Goal: Information Seeking & Learning: Learn about a topic

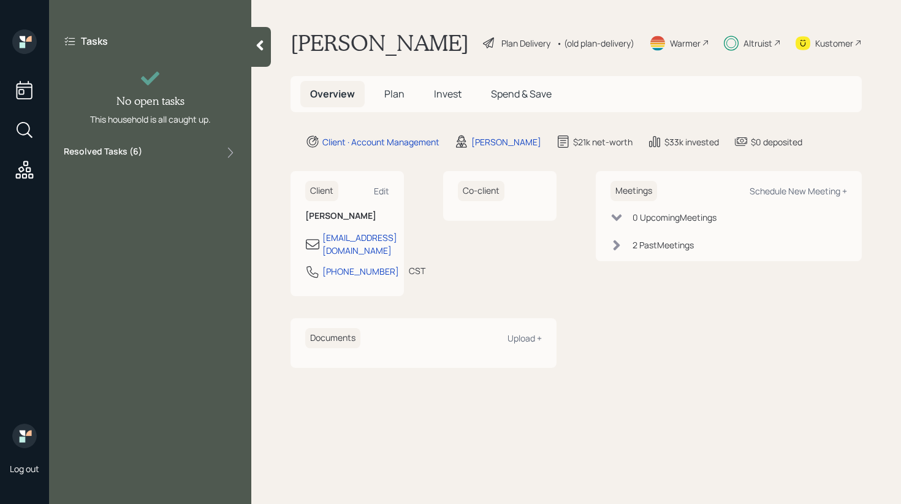
click at [202, 150] on div "Resolved Tasks ( 6 )" at bounding box center [150, 152] width 173 height 15
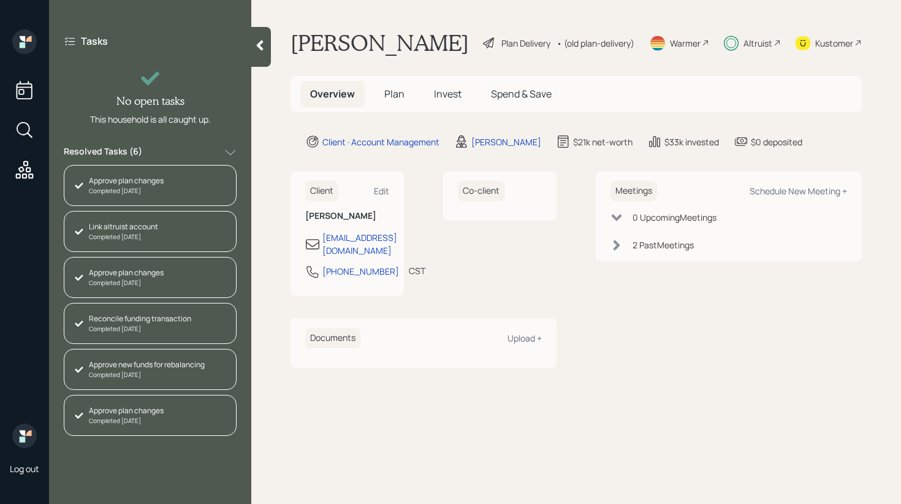
click at [260, 55] on div at bounding box center [261, 47] width 20 height 40
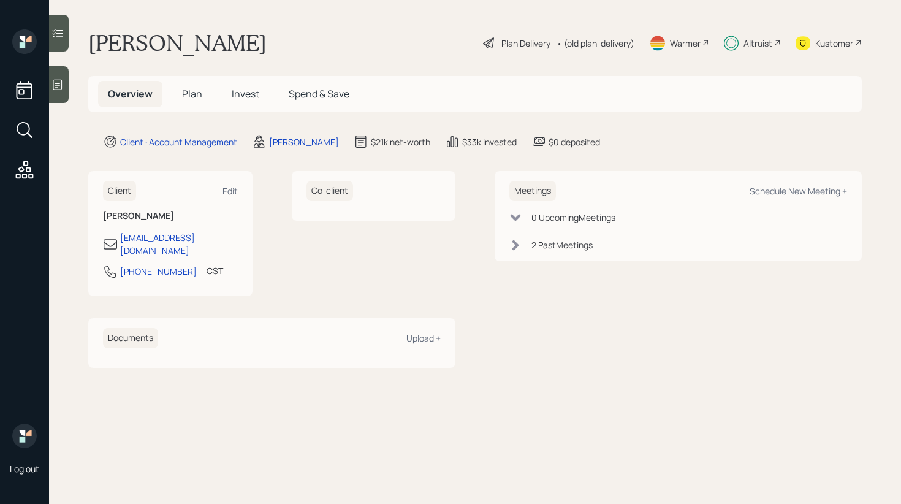
click at [196, 97] on span "Plan" at bounding box center [192, 93] width 20 height 13
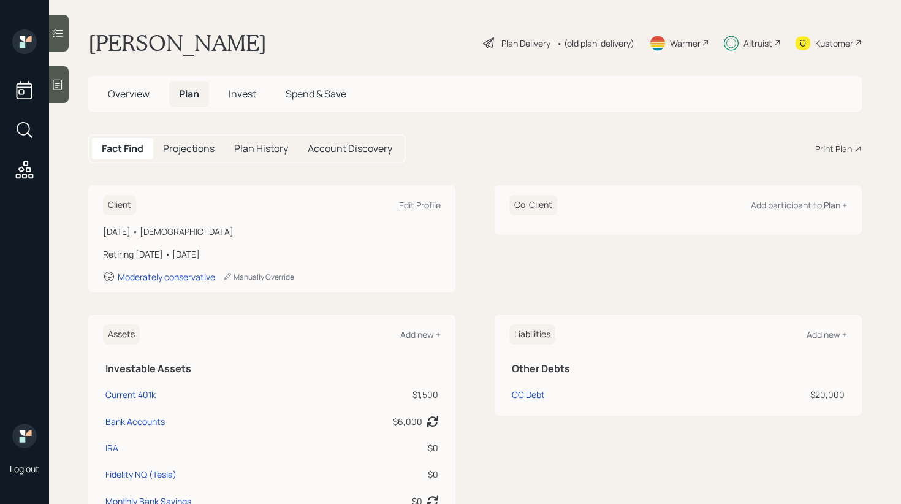
click at [240, 98] on span "Invest" at bounding box center [243, 93] width 28 height 13
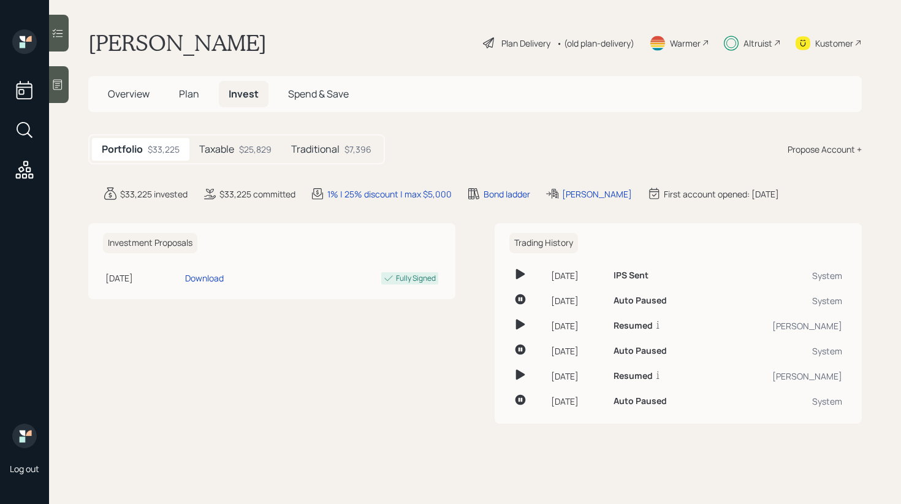
click at [269, 148] on div "$25,829" at bounding box center [255, 149] width 33 height 13
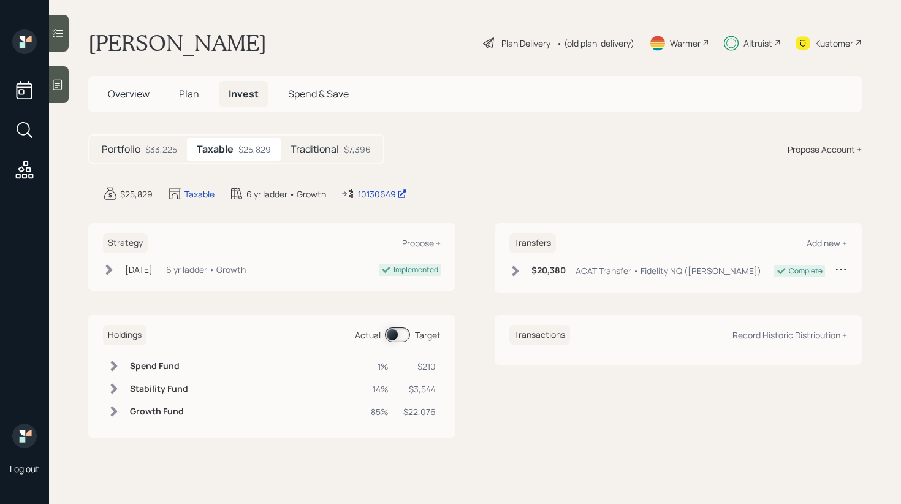
click at [320, 147] on h5 "Traditional" at bounding box center [315, 150] width 48 height 12
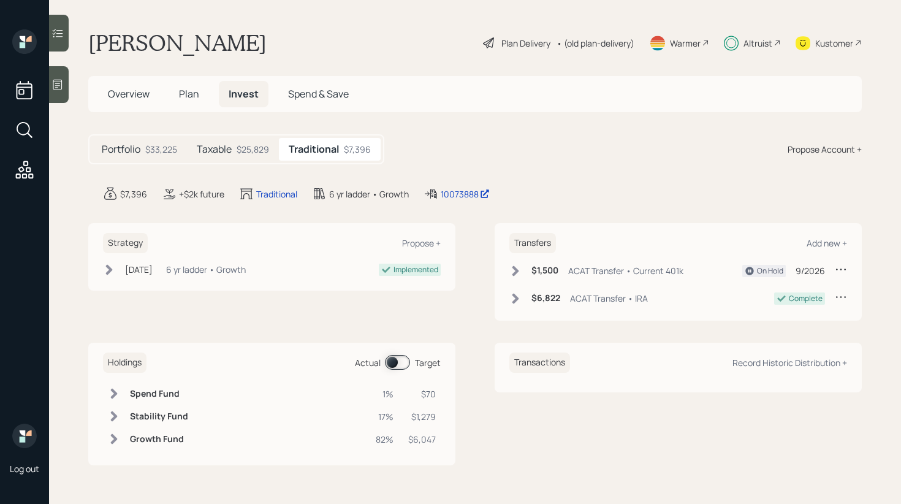
click at [396, 365] on span at bounding box center [397, 362] width 25 height 15
click at [513, 273] on icon at bounding box center [516, 271] width 12 height 12
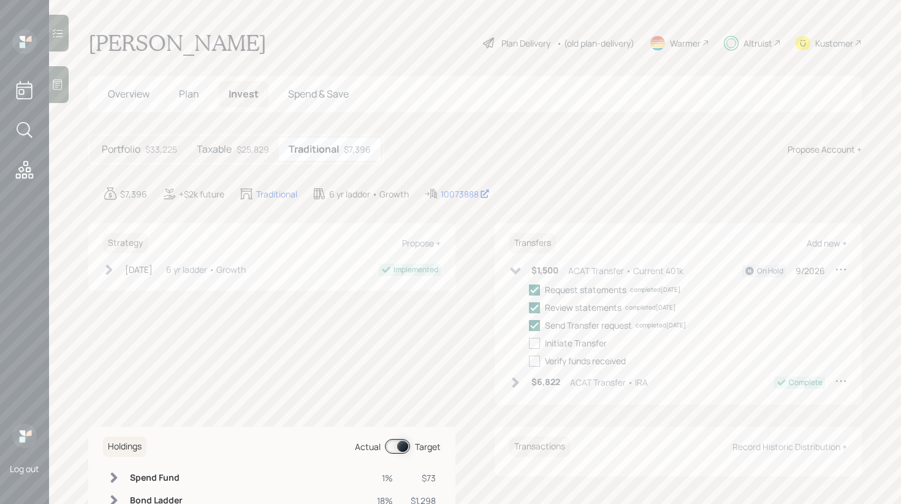
click at [516, 382] on icon at bounding box center [516, 382] width 7 height 10
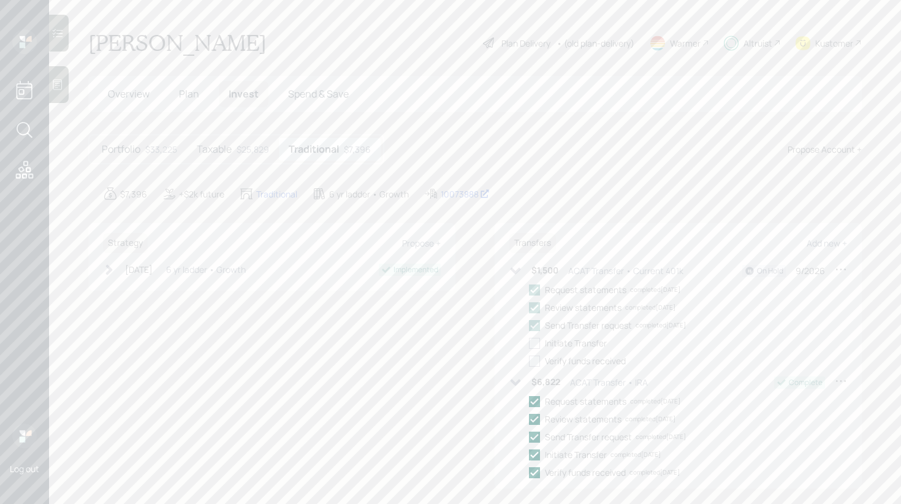
click at [516, 382] on icon at bounding box center [516, 382] width 10 height 7
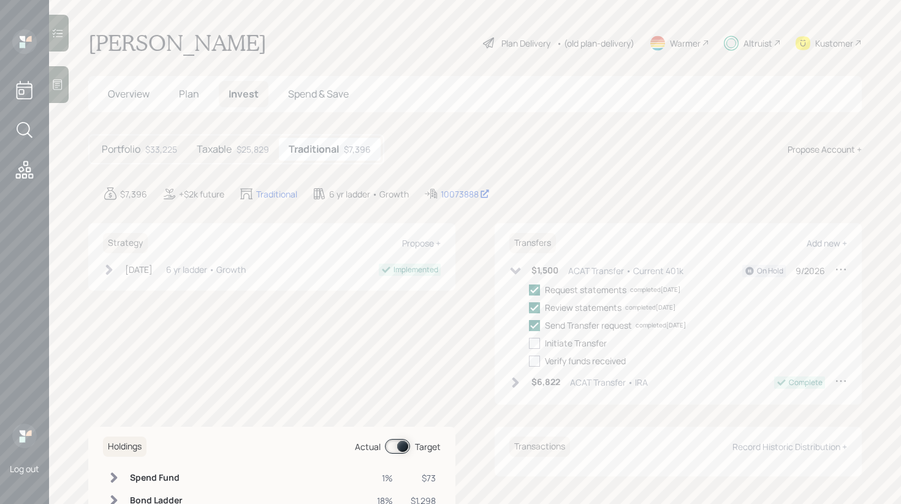
click at [246, 150] on div "$25,829" at bounding box center [253, 149] width 33 height 13
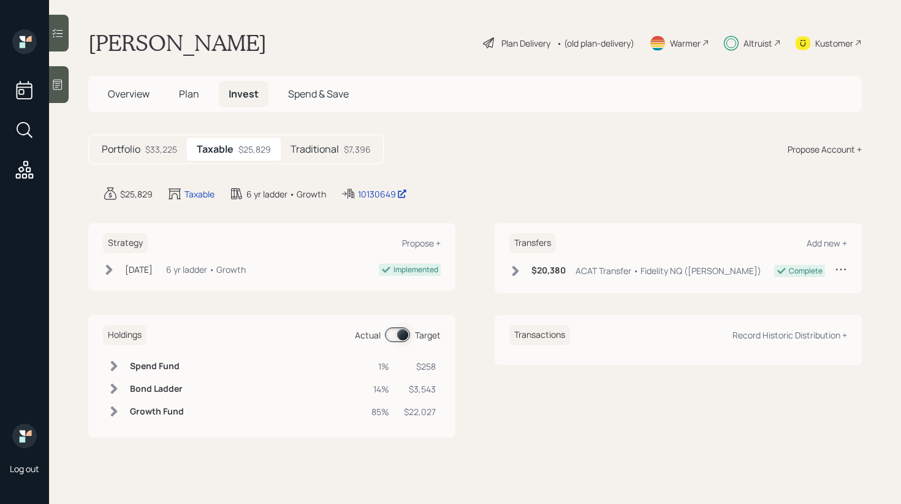
click at [323, 153] on h5 "Traditional" at bounding box center [315, 150] width 48 height 12
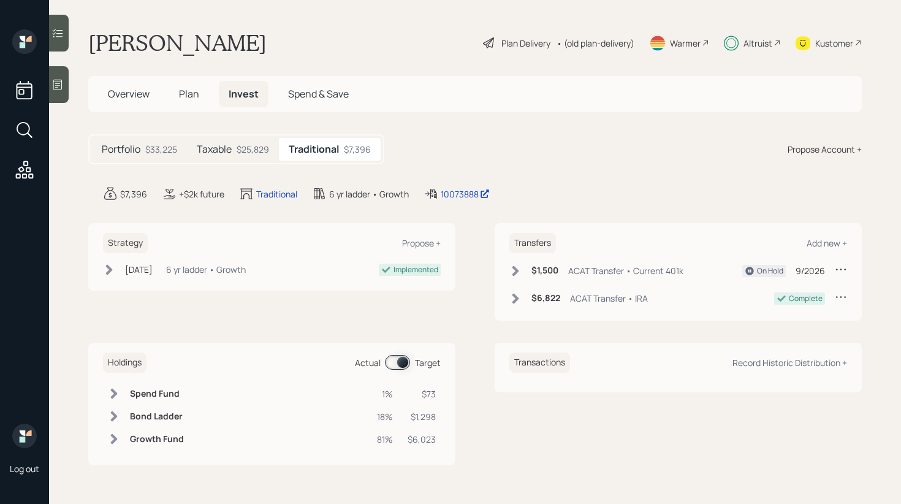
click at [258, 161] on div "Portfolio $33,225 Taxable $25,829 Traditional $7,396" at bounding box center [236, 149] width 296 height 30
click at [243, 155] on div "$25,829" at bounding box center [253, 149] width 33 height 13
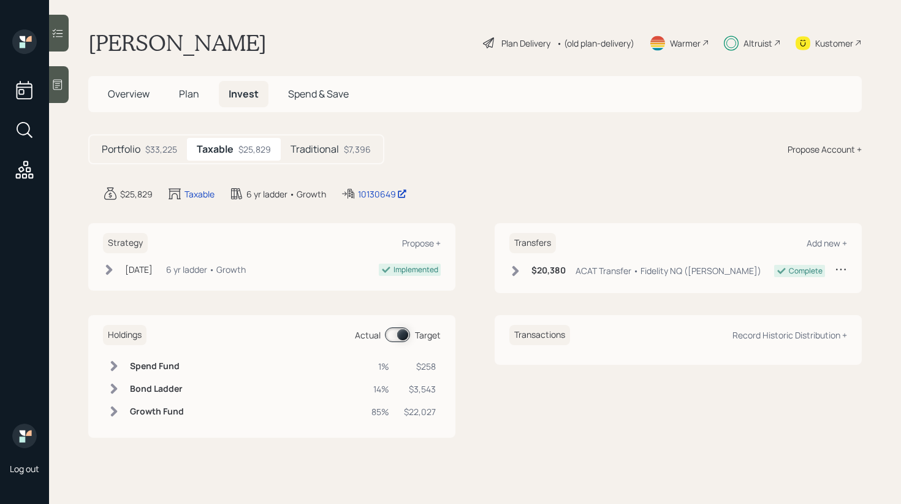
click at [297, 152] on h5 "Traditional" at bounding box center [315, 150] width 48 height 12
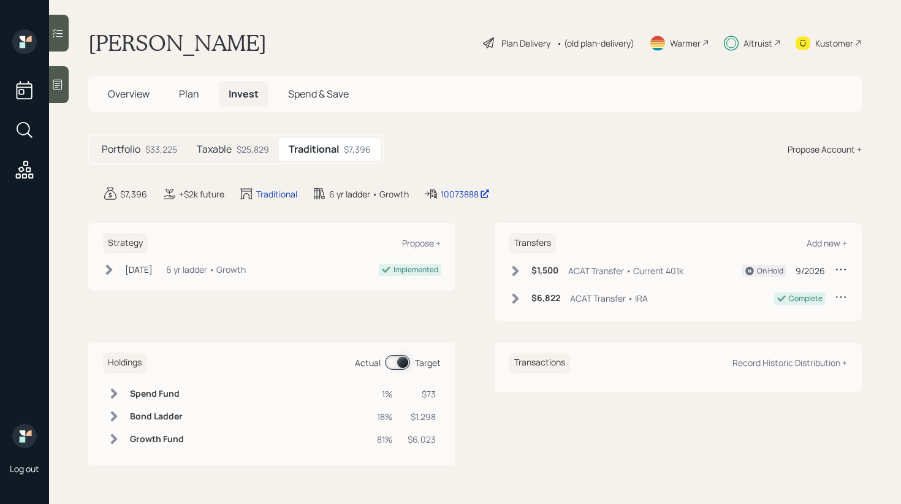
click at [171, 39] on h1 "[PERSON_NAME]" at bounding box center [177, 42] width 178 height 27
copy div "[PERSON_NAME]"
click at [510, 276] on icon at bounding box center [516, 271] width 12 height 12
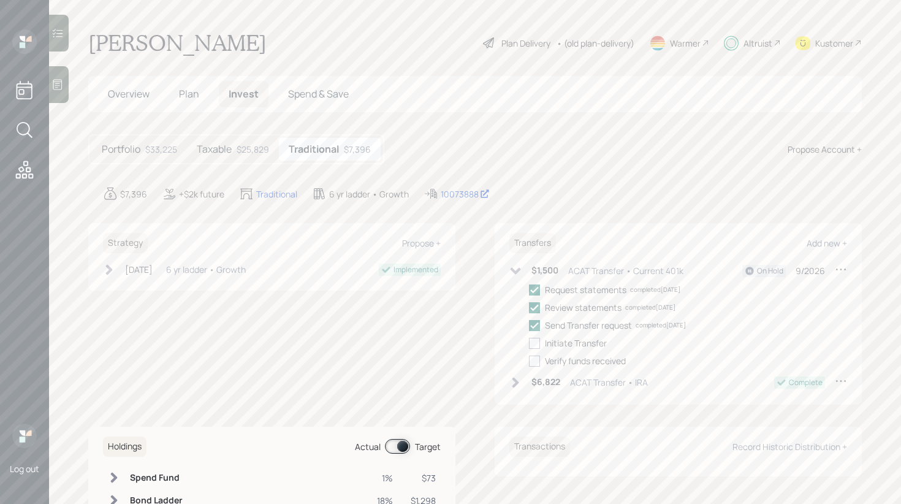
scroll to position [75, 0]
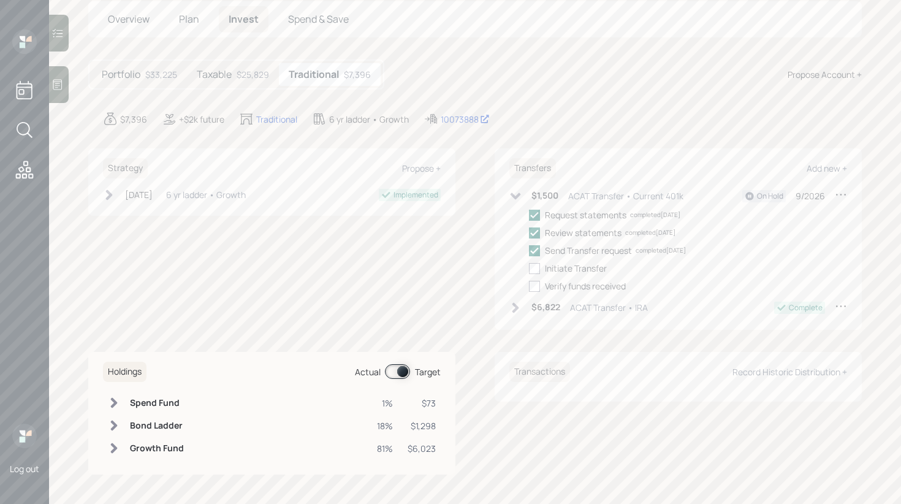
click at [396, 373] on span at bounding box center [397, 371] width 25 height 15
click at [115, 426] on icon at bounding box center [114, 426] width 7 height 10
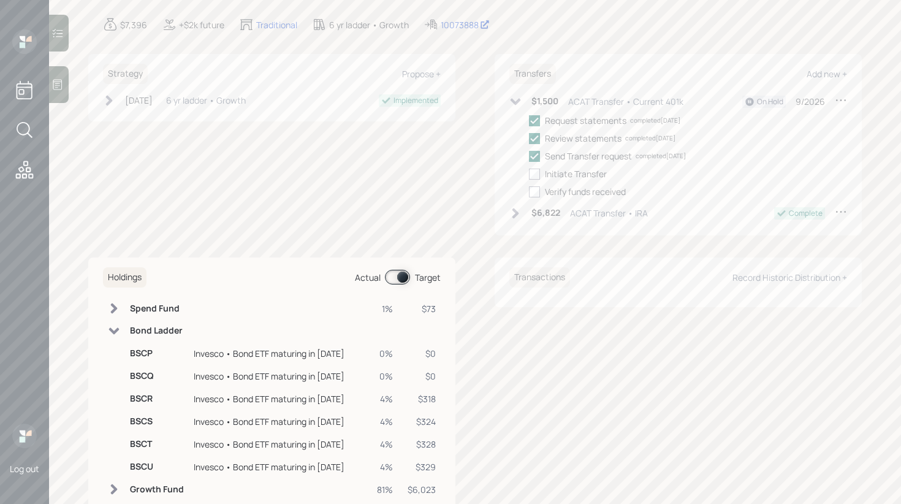
scroll to position [187, 0]
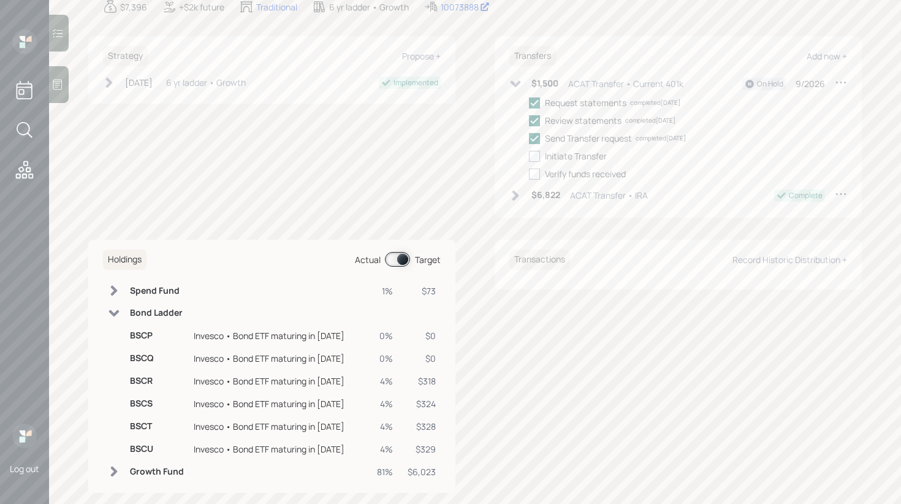
click at [399, 261] on span at bounding box center [397, 259] width 25 height 15
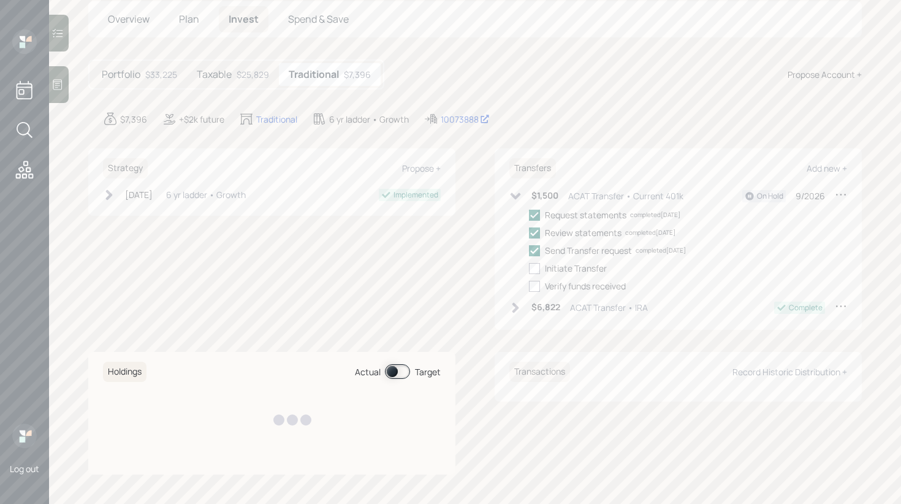
scroll to position [75, 0]
click at [400, 371] on span at bounding box center [397, 371] width 25 height 15
click at [402, 372] on span at bounding box center [397, 371] width 25 height 15
click at [397, 375] on span at bounding box center [397, 371] width 25 height 15
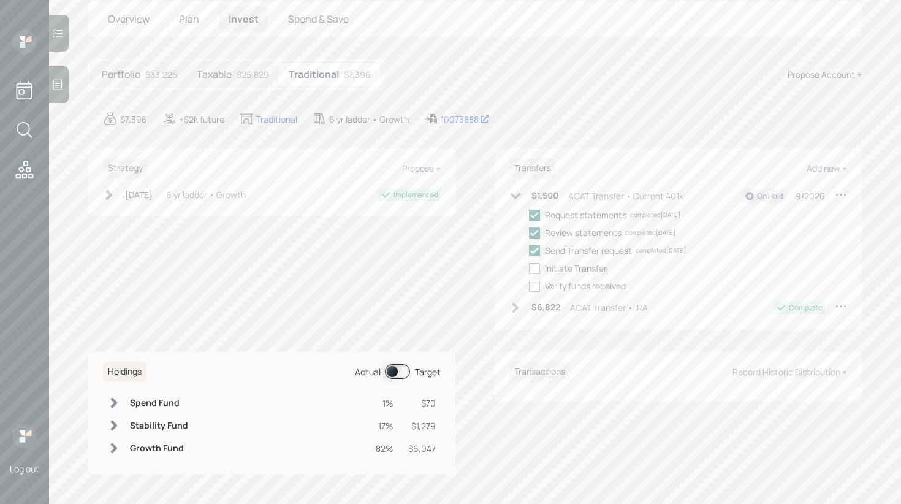
click at [397, 375] on span at bounding box center [397, 371] width 25 height 15
click at [112, 427] on icon at bounding box center [114, 425] width 12 height 12
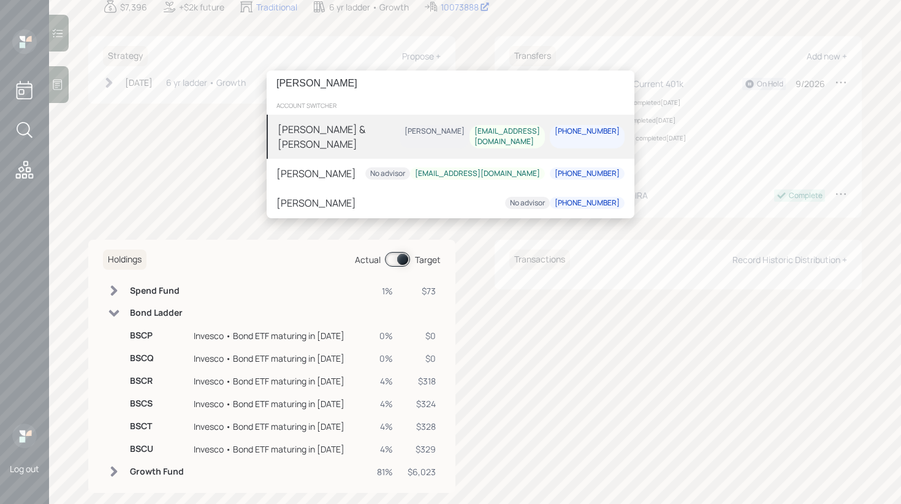
type input "[PERSON_NAME]"
click at [345, 156] on div "[PERSON_NAME] & [PERSON_NAME] [PERSON_NAME] [PERSON_NAME][EMAIL_ADDRESS][DOMAIN…" at bounding box center [451, 137] width 368 height 44
